Goal: Navigation & Orientation: Find specific page/section

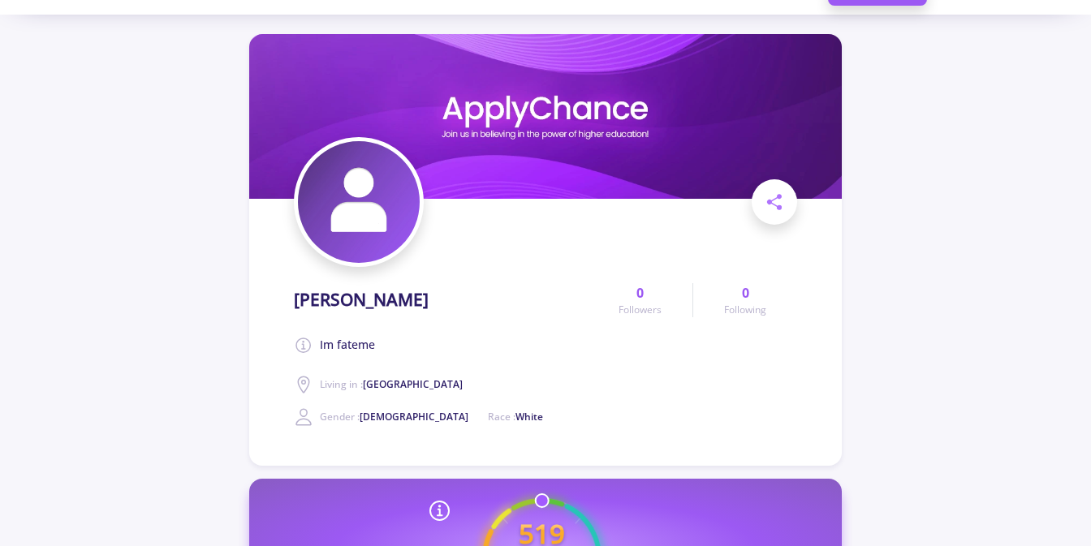
scroll to position [47, 0]
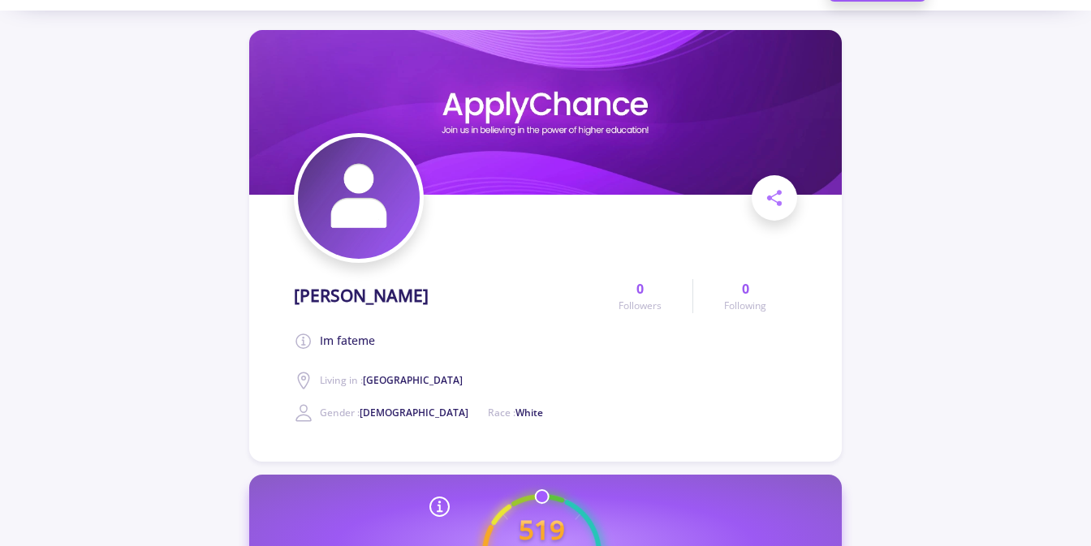
drag, startPoint x: 476, startPoint y: 295, endPoint x: 281, endPoint y: 295, distance: 195.6
click at [281, 295] on section "[PERSON_NAME] Im fateme Living in : [GEOGRAPHIC_DATA] Gender : [DEMOGRAPHIC_DAT…" at bounding box center [545, 246] width 592 height 432
click at [330, 301] on h1 "[PERSON_NAME]" at bounding box center [361, 296] width 135 height 20
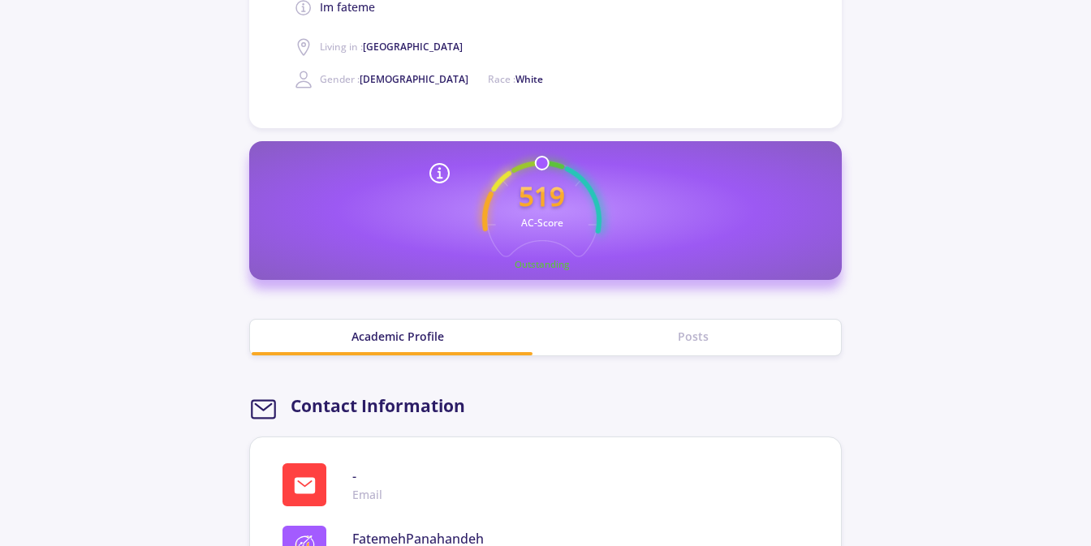
scroll to position [351, 0]
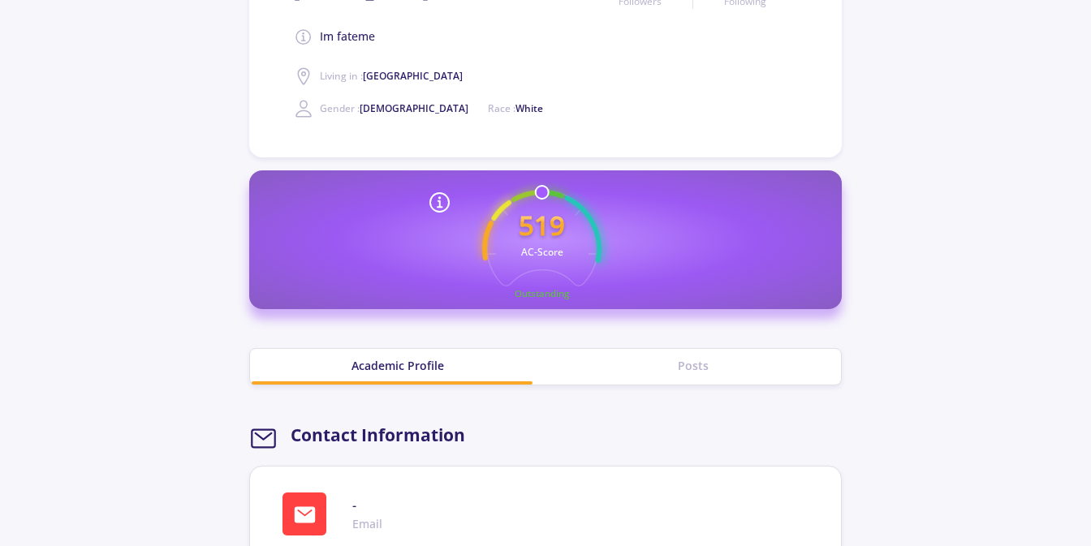
click at [721, 375] on div "Posts" at bounding box center [692, 367] width 295 height 36
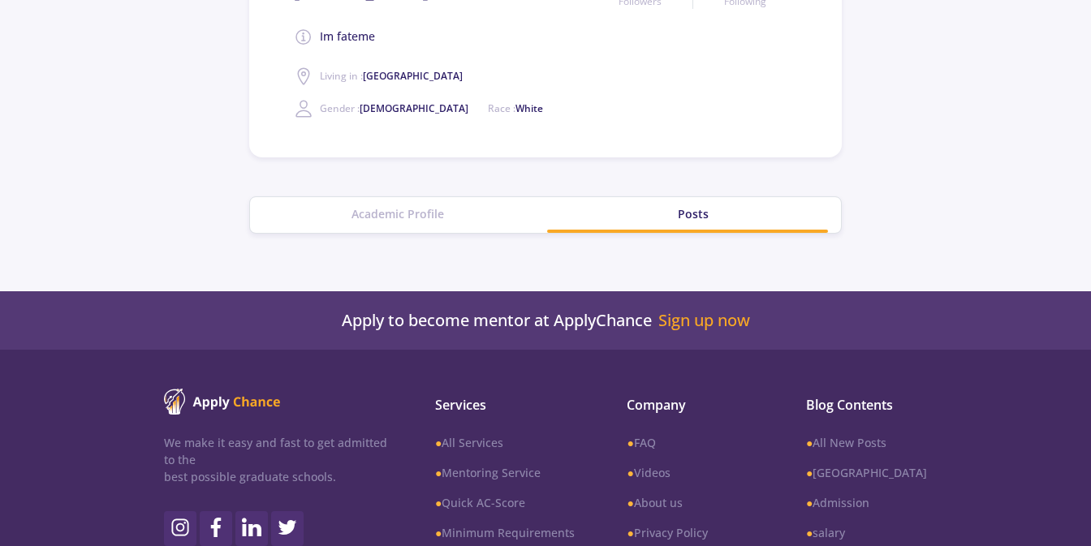
click at [373, 221] on div "Academic Profile" at bounding box center [397, 213] width 295 height 17
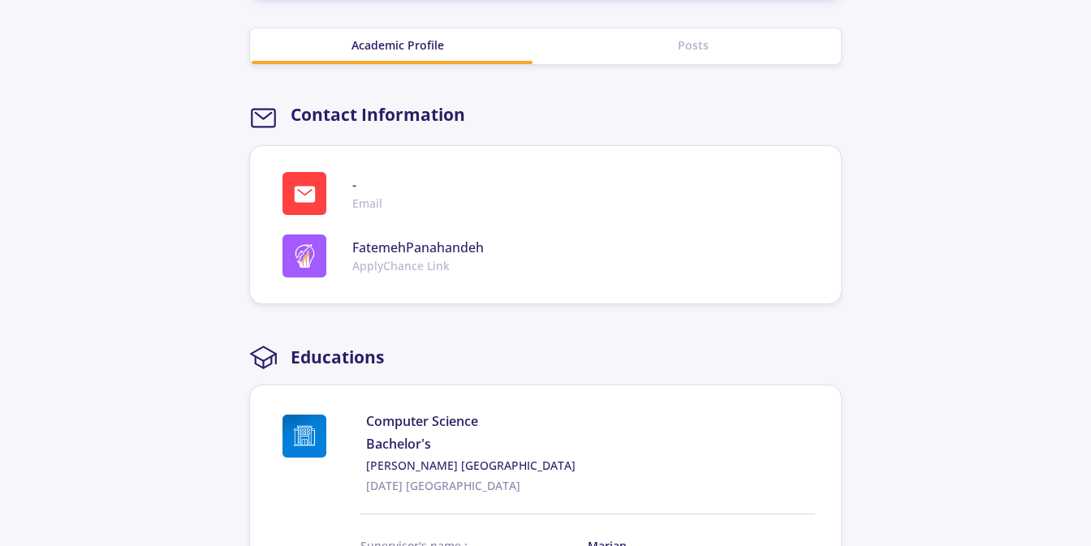
scroll to position [673, 0]
